Goal: Check status: Check status

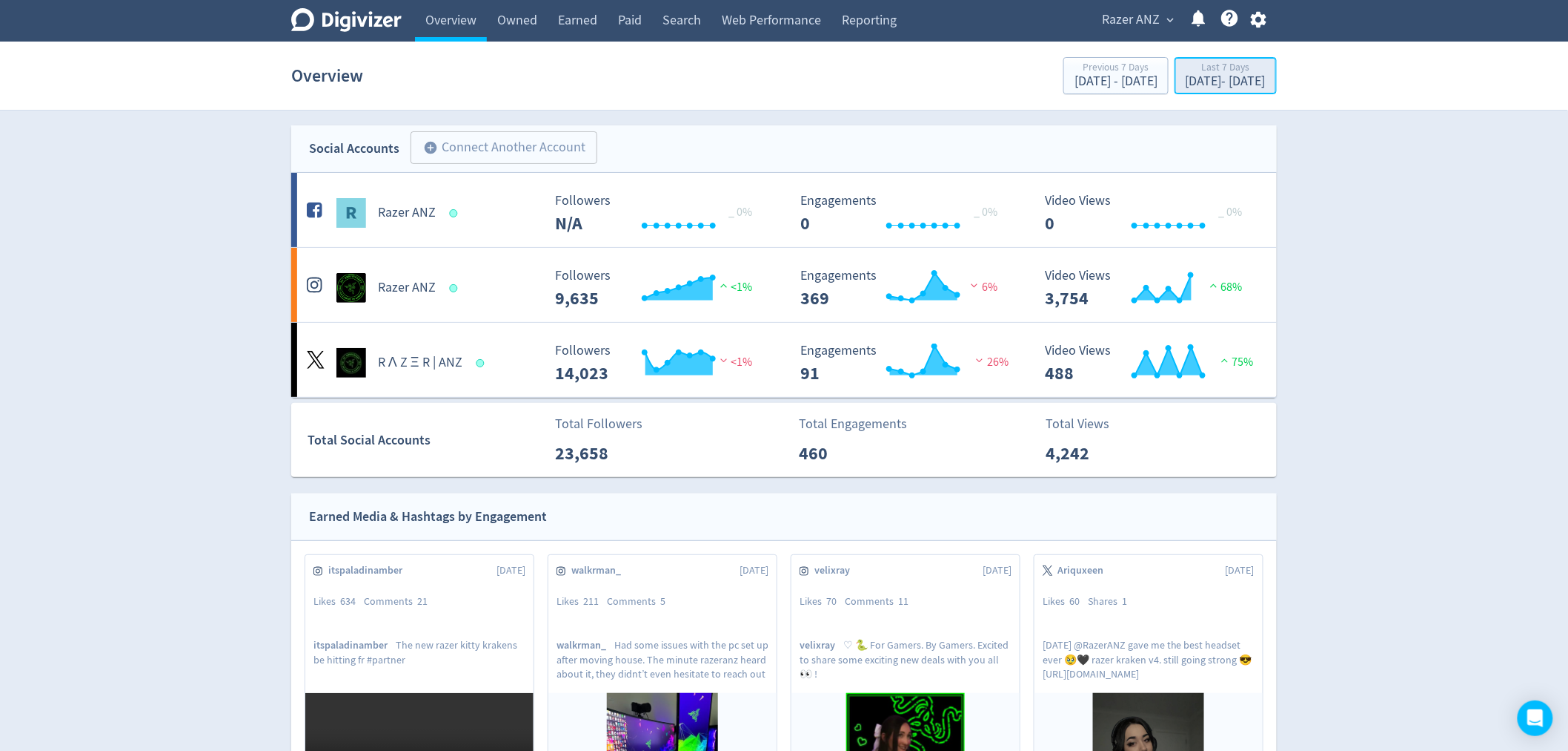
drag, startPoint x: 1184, startPoint y: 77, endPoint x: 1164, endPoint y: 86, distance: 21.9
click at [1185, 77] on div "[DATE] - [DATE]" at bounding box center [1225, 82] width 80 height 14
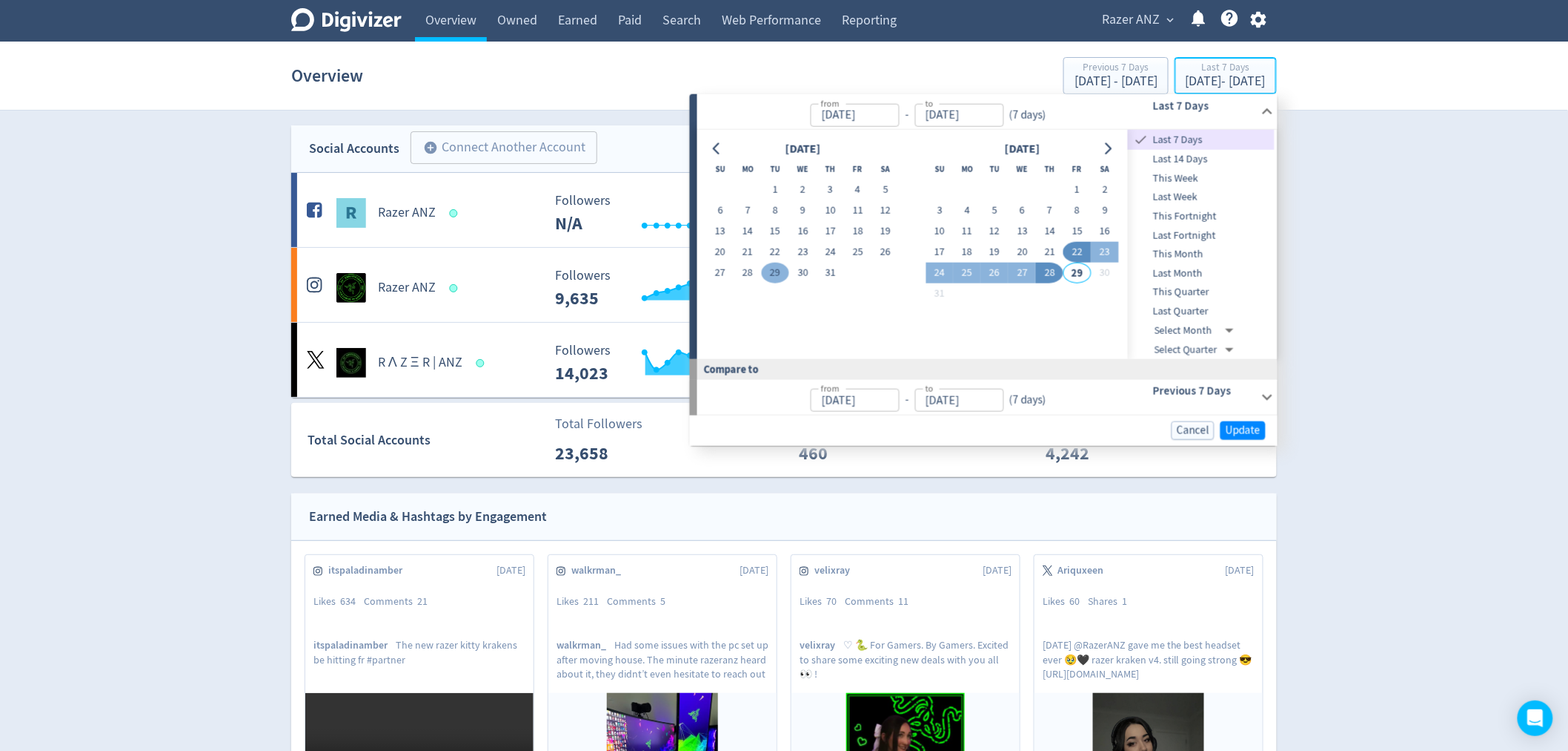
type input "[DATE]"
click at [855, 123] on input "[DATE]" at bounding box center [854, 115] width 89 height 23
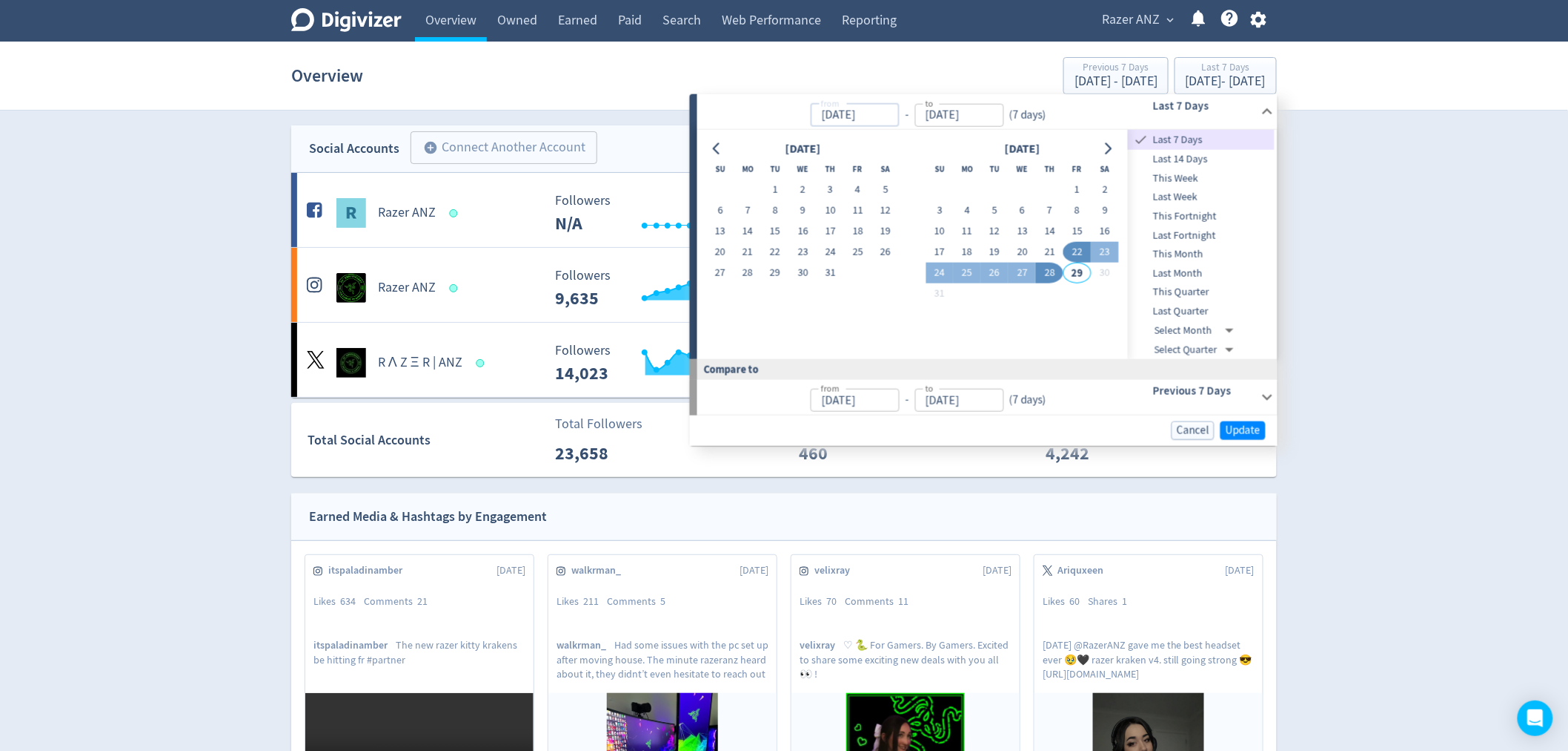
drag, startPoint x: 835, startPoint y: 114, endPoint x: 817, endPoint y: 114, distance: 18.0
click at [817, 114] on input "[DATE]" at bounding box center [854, 115] width 89 height 23
click at [959, 116] on input "[DATE]" at bounding box center [959, 115] width 89 height 23
type input "[DATE]"
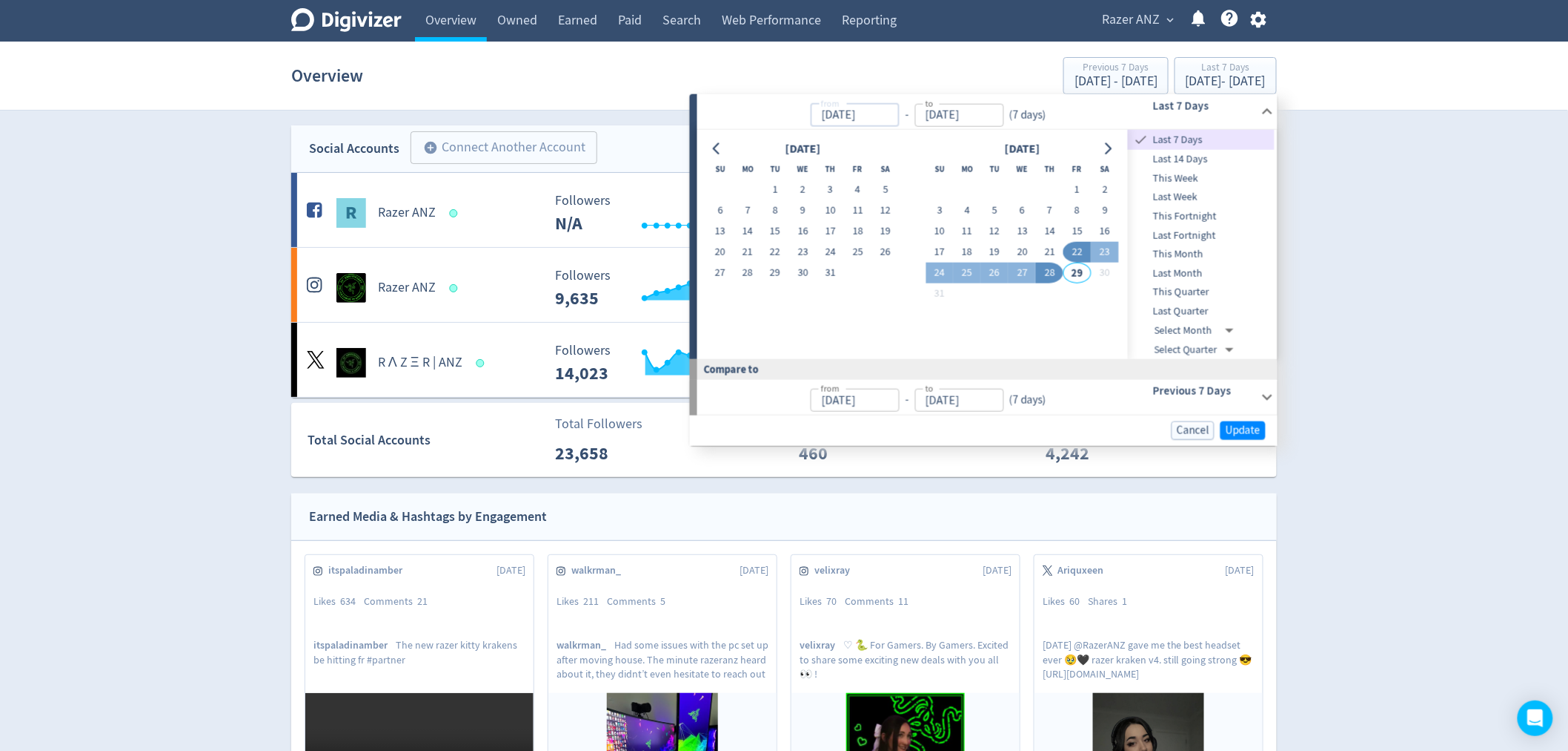
type input "[DATE]"
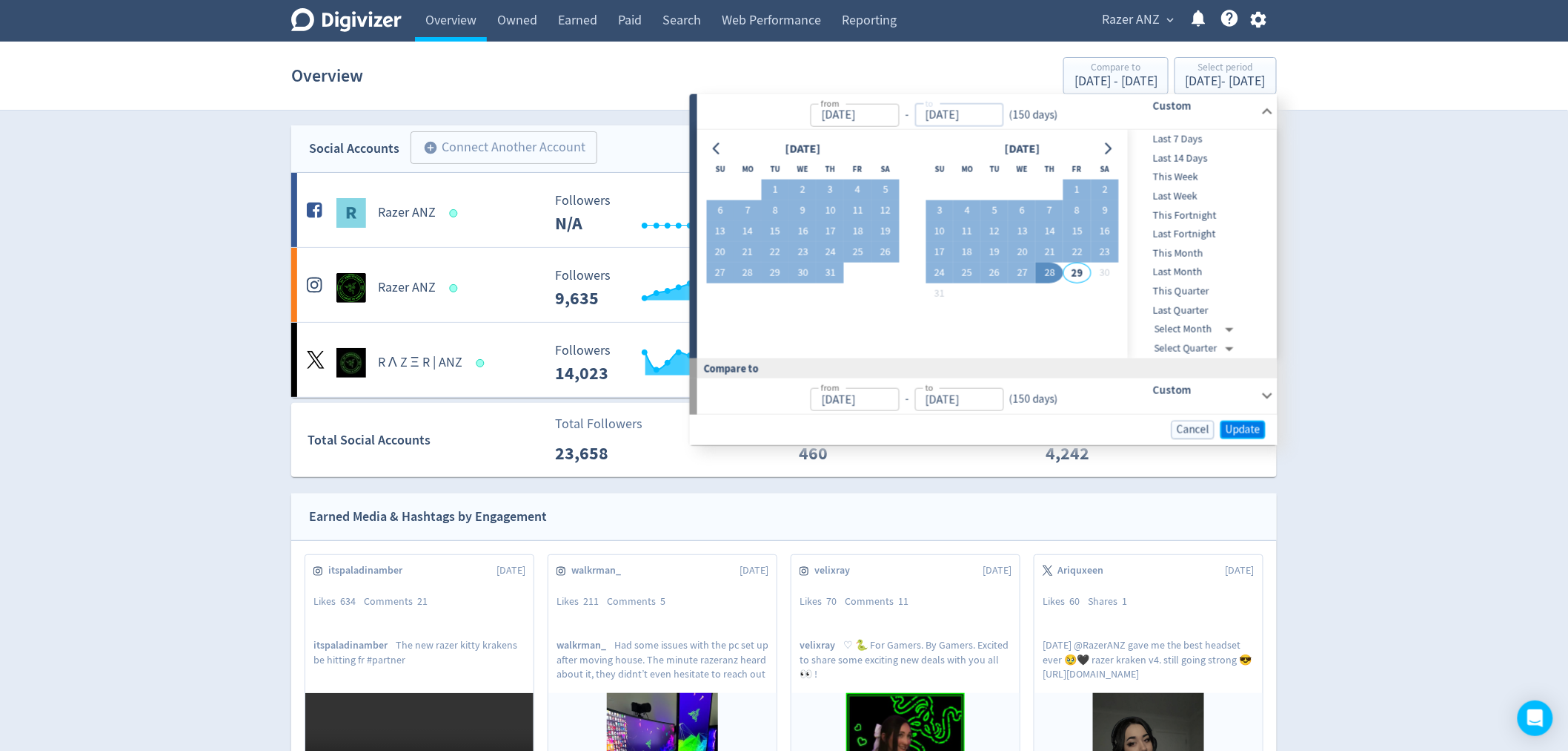
type input "[DATE]"
click at [1244, 425] on span "Update" at bounding box center [1244, 428] width 35 height 11
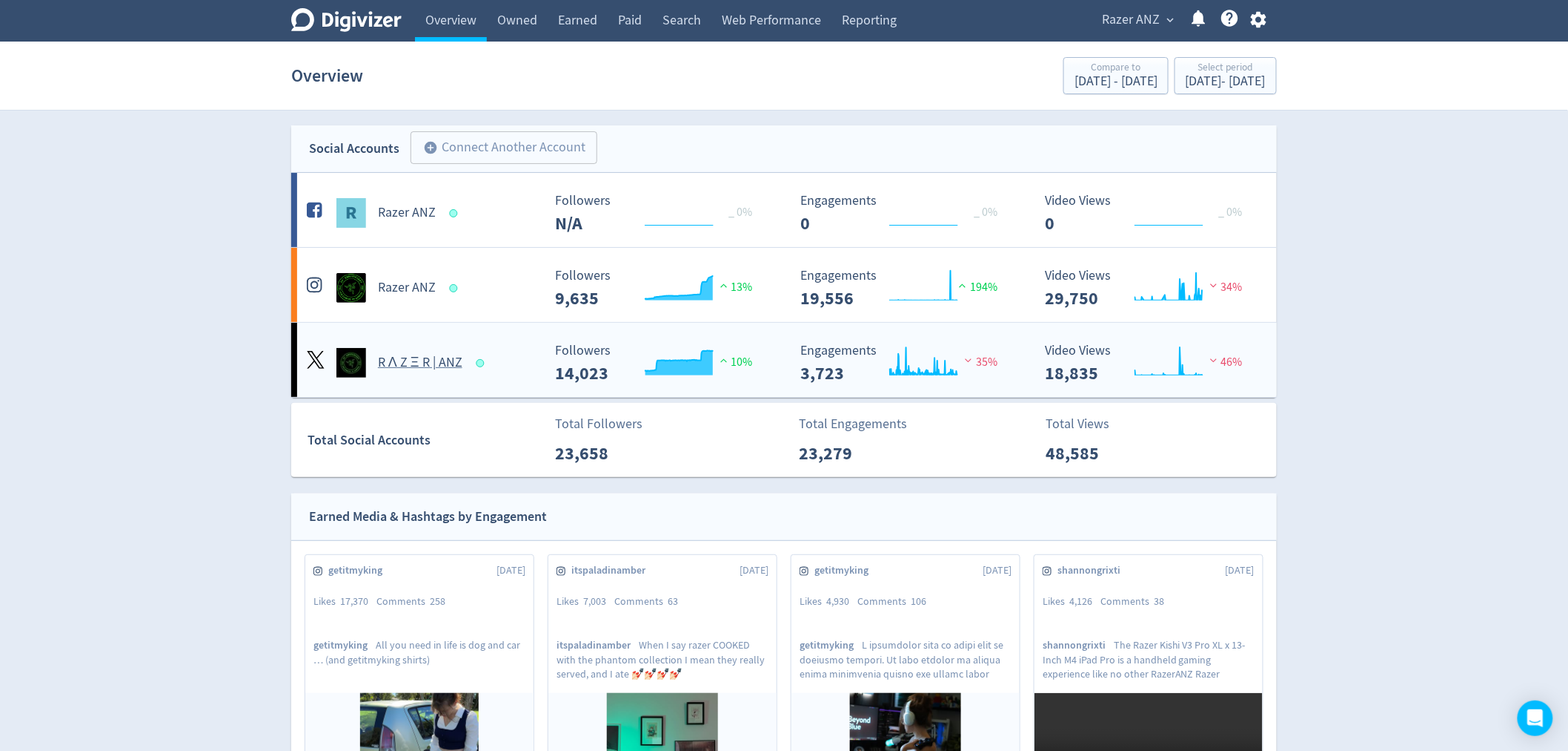
click at [428, 354] on h5 "R Λ Z Ξ R | ANZ" at bounding box center [419, 362] width 84 height 17
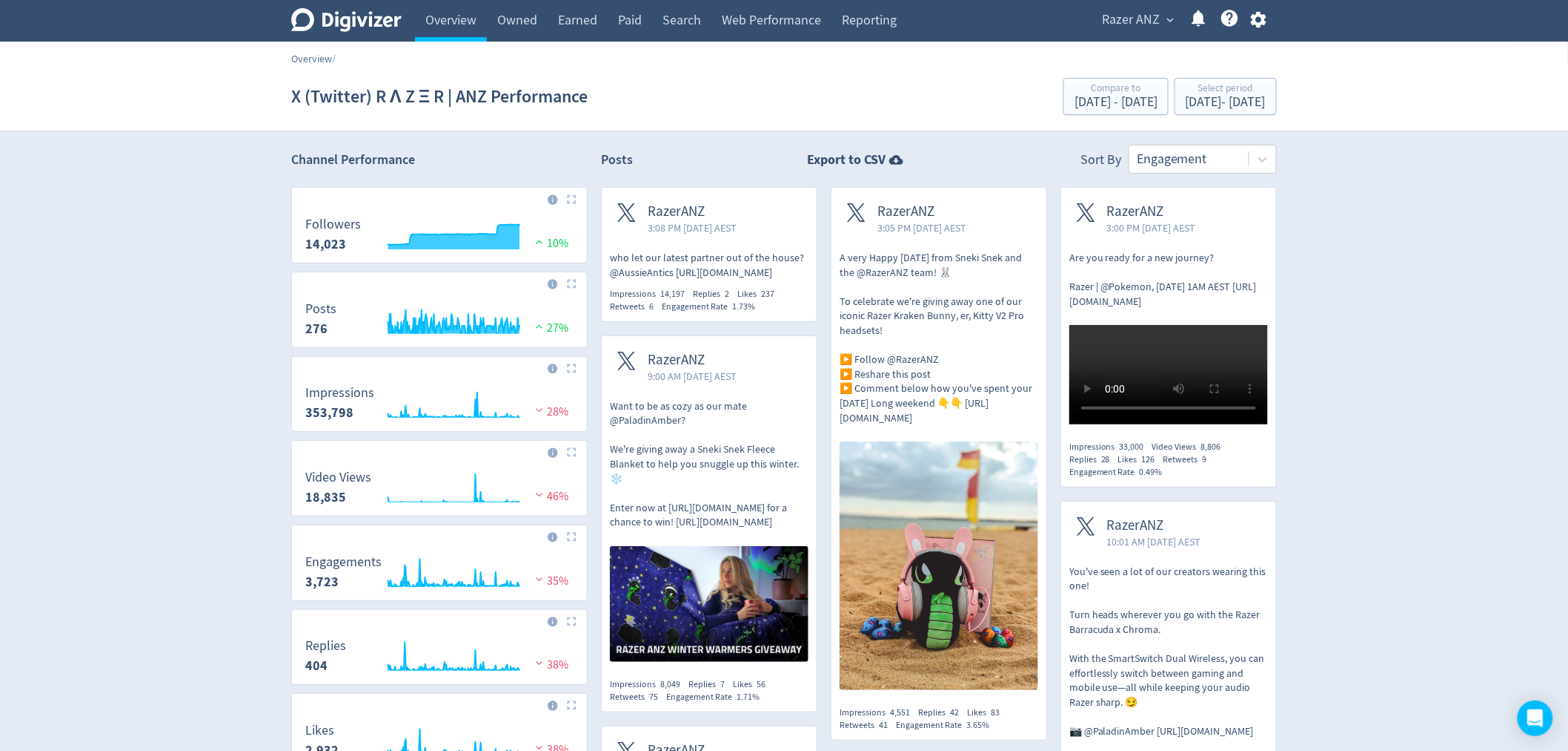
click at [309, 57] on link "Overview" at bounding box center [312, 58] width 41 height 14
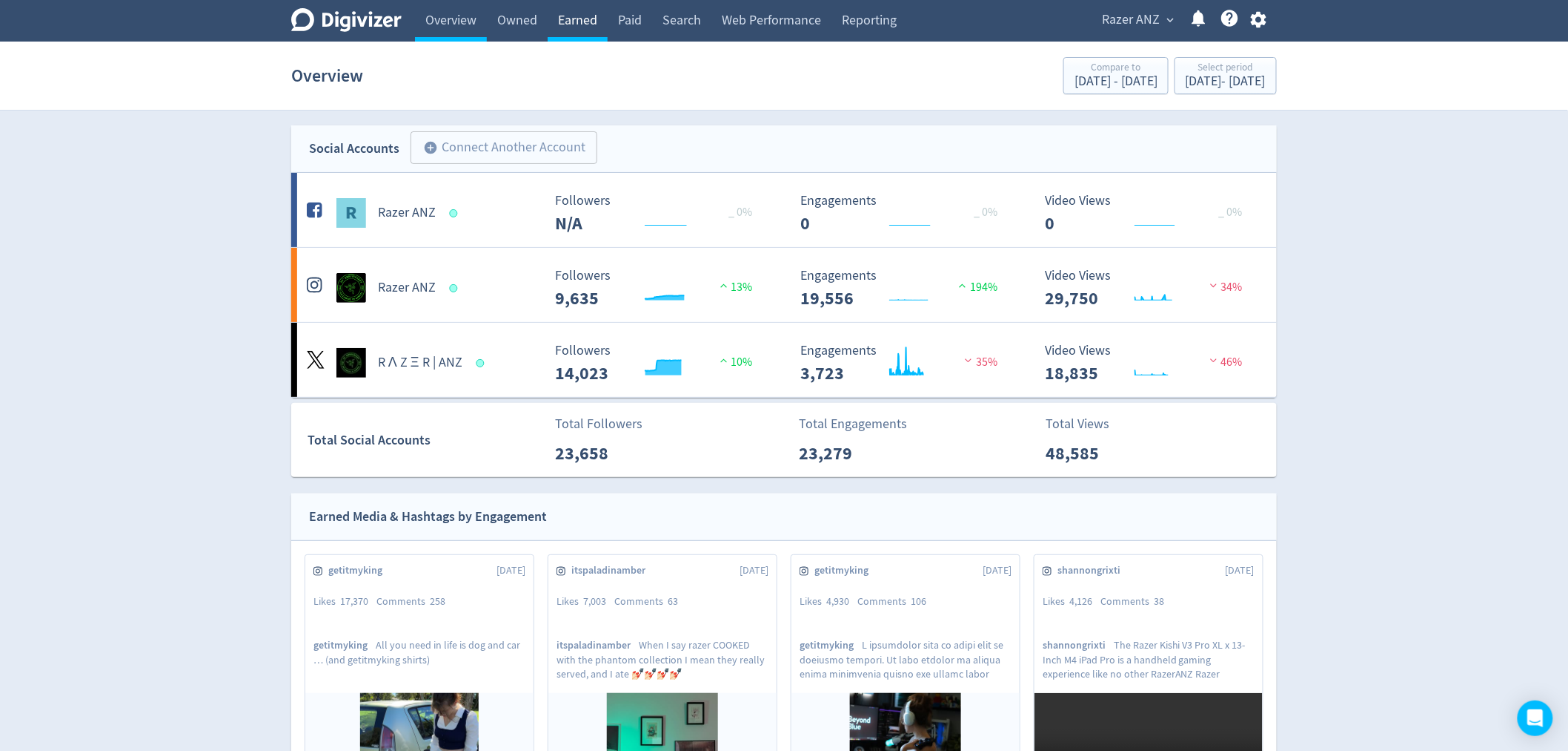
click at [568, 20] on link "Earned" at bounding box center [578, 20] width 60 height 42
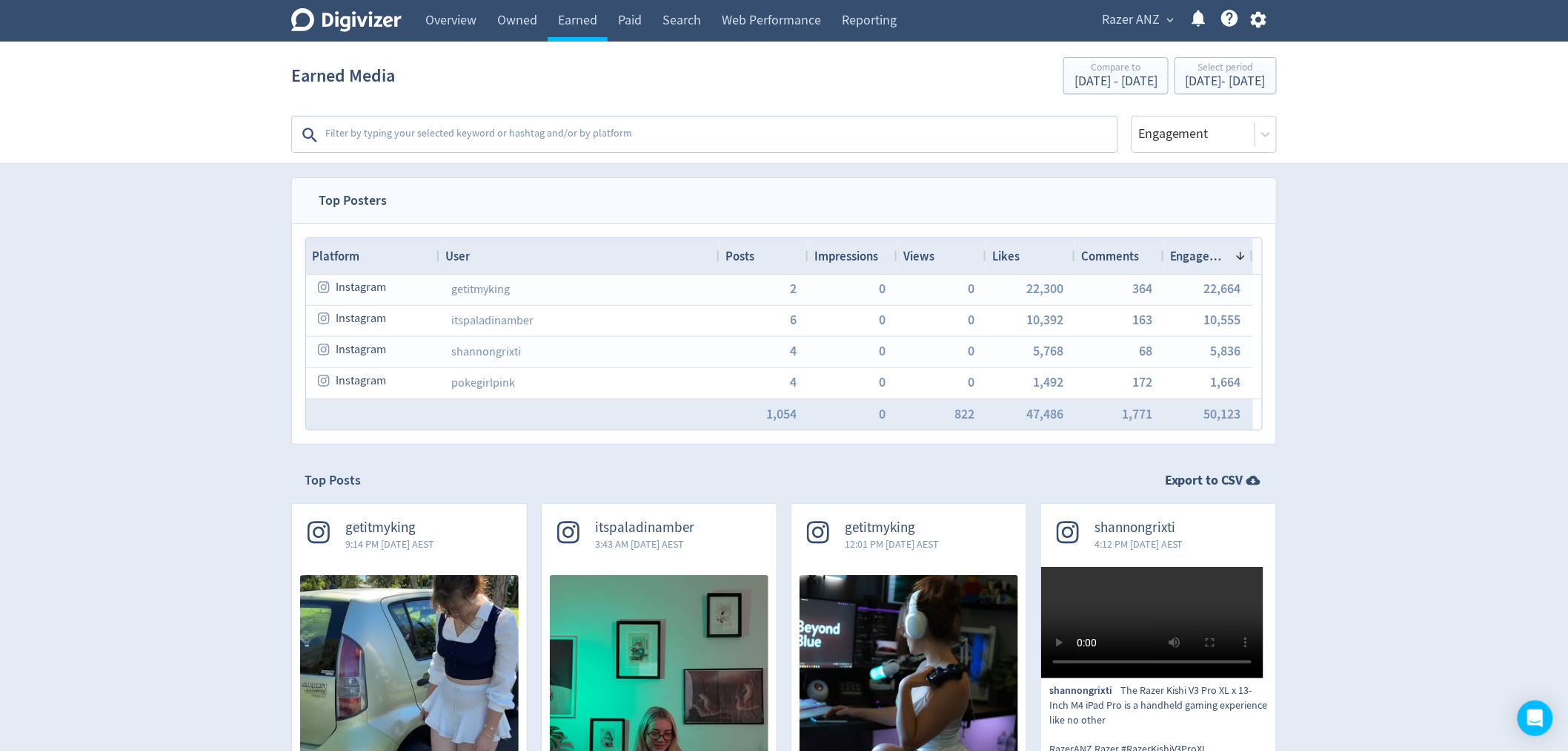
click at [1212, 254] on span "Engagement" at bounding box center [1199, 256] width 59 height 17
click at [1204, 256] on span "Engagement" at bounding box center [1204, 256] width 68 height 17
click at [1207, 256] on span "Engagement" at bounding box center [1199, 256] width 59 height 17
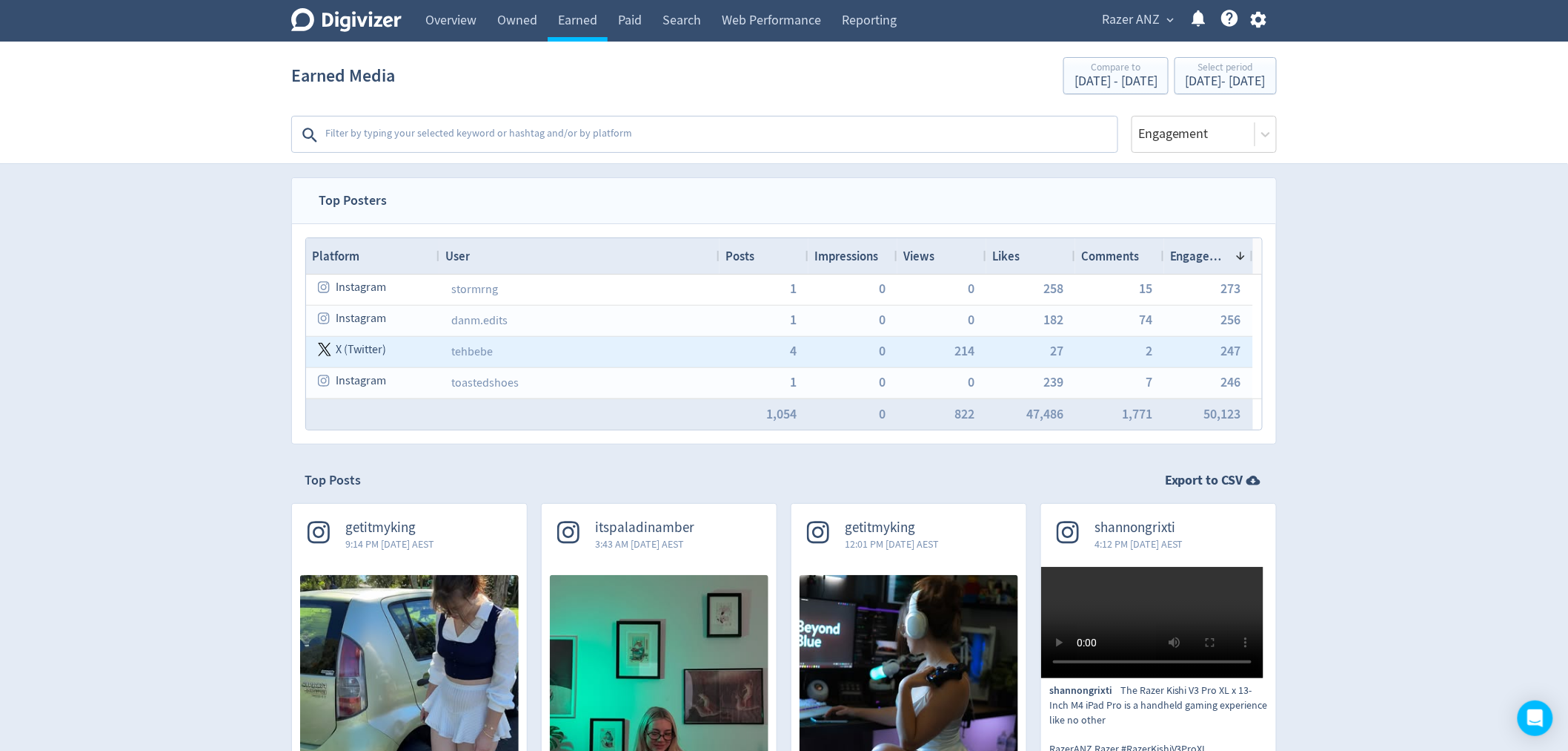
scroll to position [324, 0]
